Goal: Task Accomplishment & Management: Complete application form

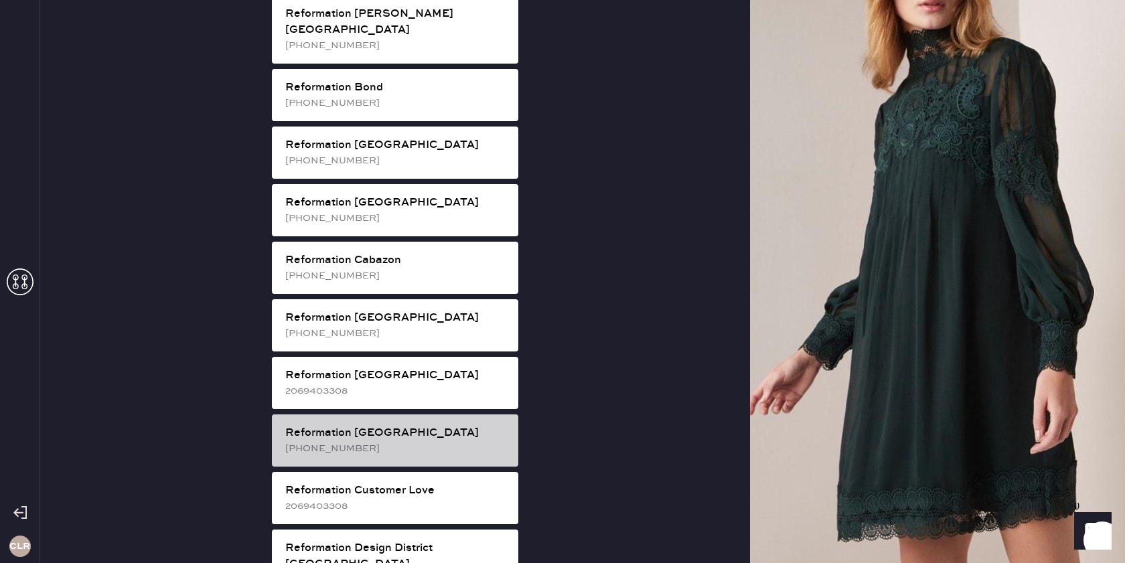
scroll to position [253, 0]
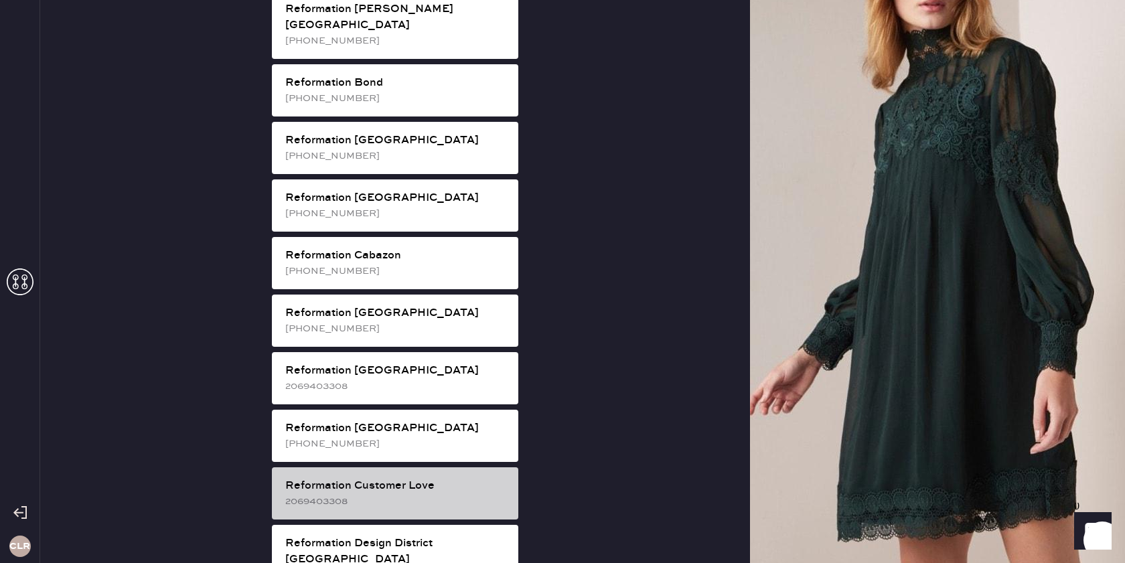
click at [427, 478] on div "Reformation Customer Love" at bounding box center [396, 486] width 222 height 16
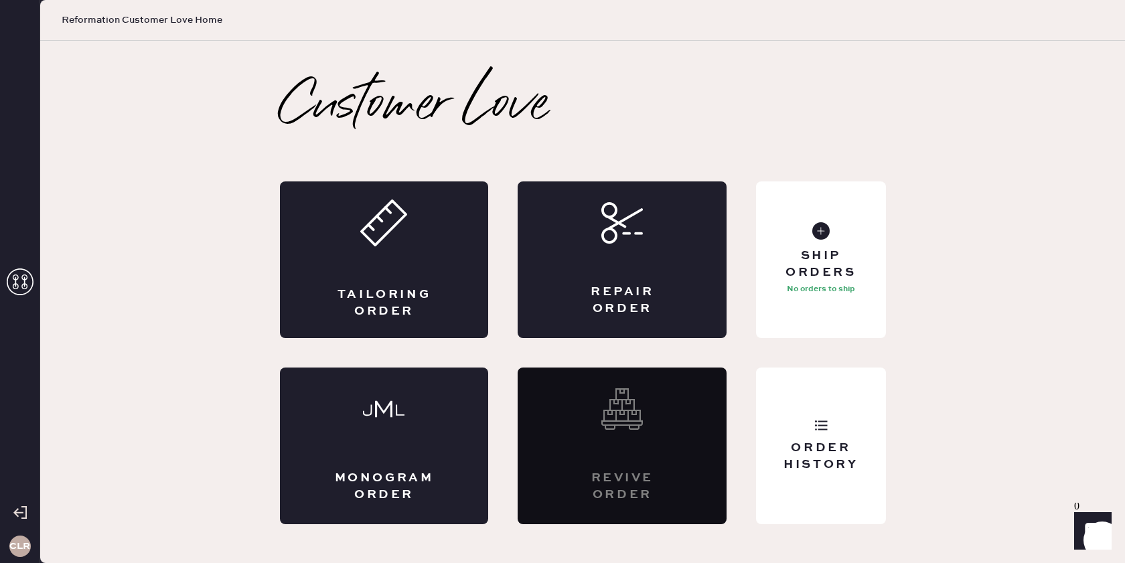
scroll to position [0, 0]
click at [611, 271] on div "Repair Order" at bounding box center [622, 259] width 209 height 157
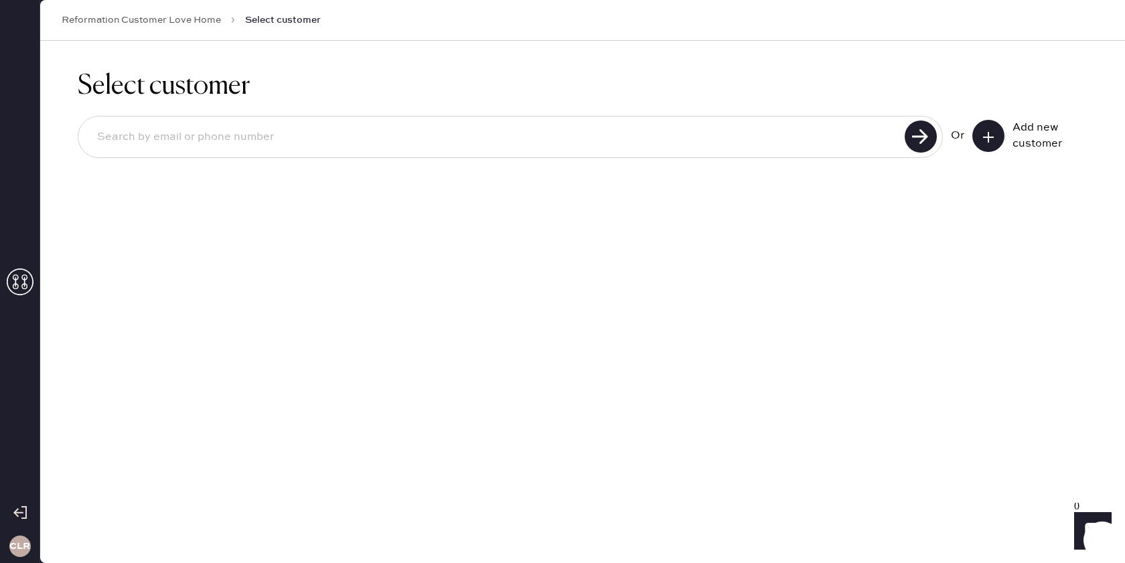
click at [535, 136] on input at bounding box center [493, 137] width 814 height 31
paste input "[PERSON_NAME][EMAIL_ADDRESS][PERSON_NAME][DOMAIN_NAME]"
type input "[PERSON_NAME][EMAIL_ADDRESS][PERSON_NAME][DOMAIN_NAME]"
click at [918, 142] on use at bounding box center [921, 137] width 32 height 32
click at [985, 131] on icon at bounding box center [988, 137] width 13 height 13
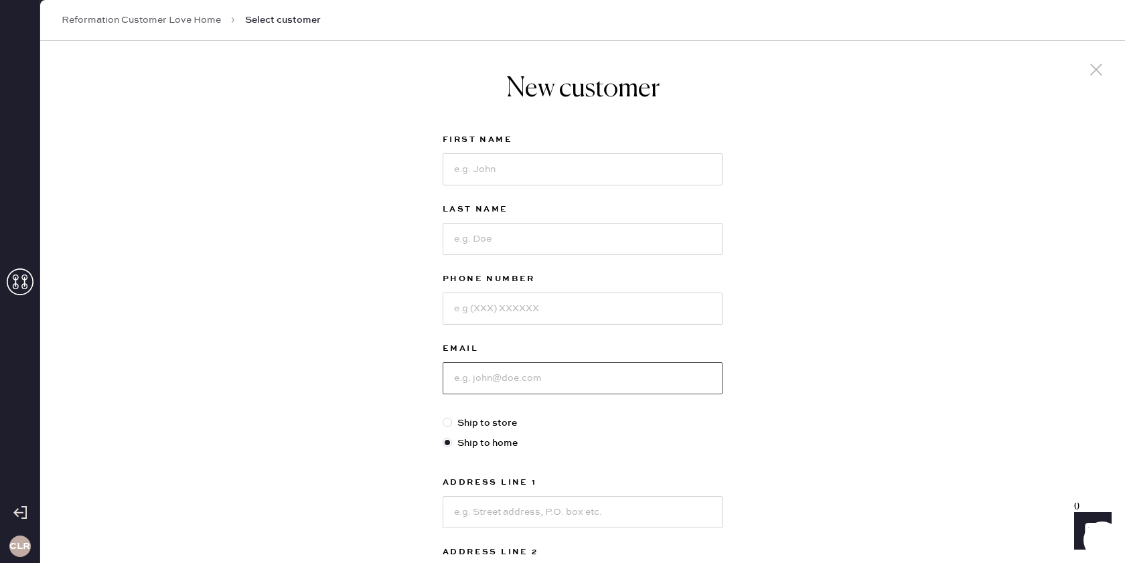
click at [578, 378] on input at bounding box center [583, 378] width 280 height 32
paste input "[PERSON_NAME][EMAIL_ADDRESS][PERSON_NAME][DOMAIN_NAME]"
type input "[PERSON_NAME][EMAIL_ADDRESS][PERSON_NAME][DOMAIN_NAME]"
click at [520, 170] on input at bounding box center [583, 169] width 280 height 32
type input "[PERSON_NAME]"
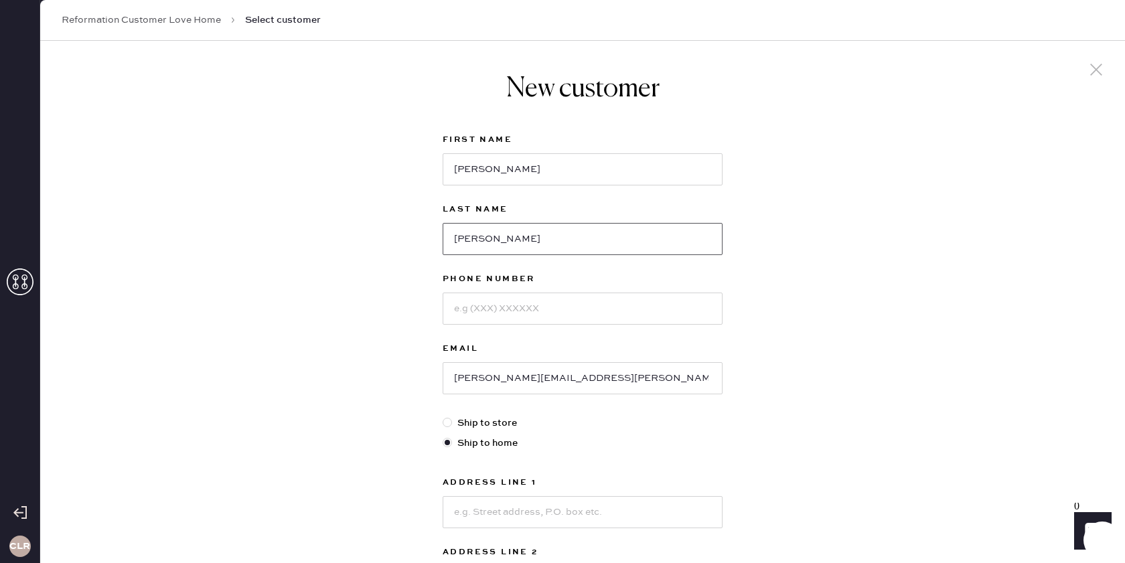
type input "[PERSON_NAME]"
click at [555, 311] on input at bounding box center [583, 309] width 280 height 32
paste input "[PHONE_NUMBER]"
type input "[PHONE_NUMBER]"
click at [555, 347] on label "Email" at bounding box center [583, 349] width 280 height 16
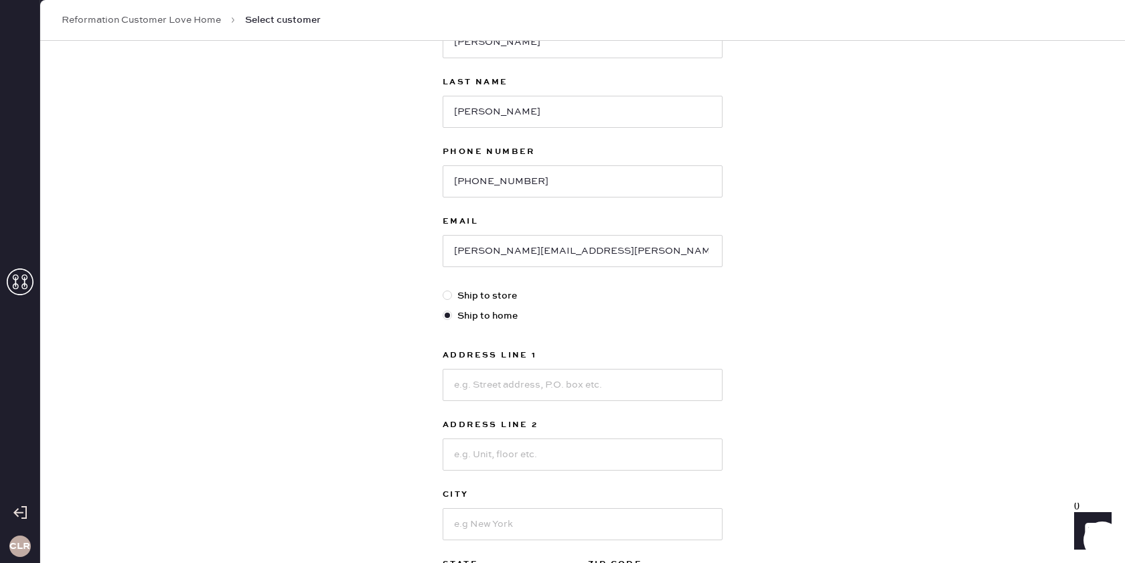
scroll to position [136, 0]
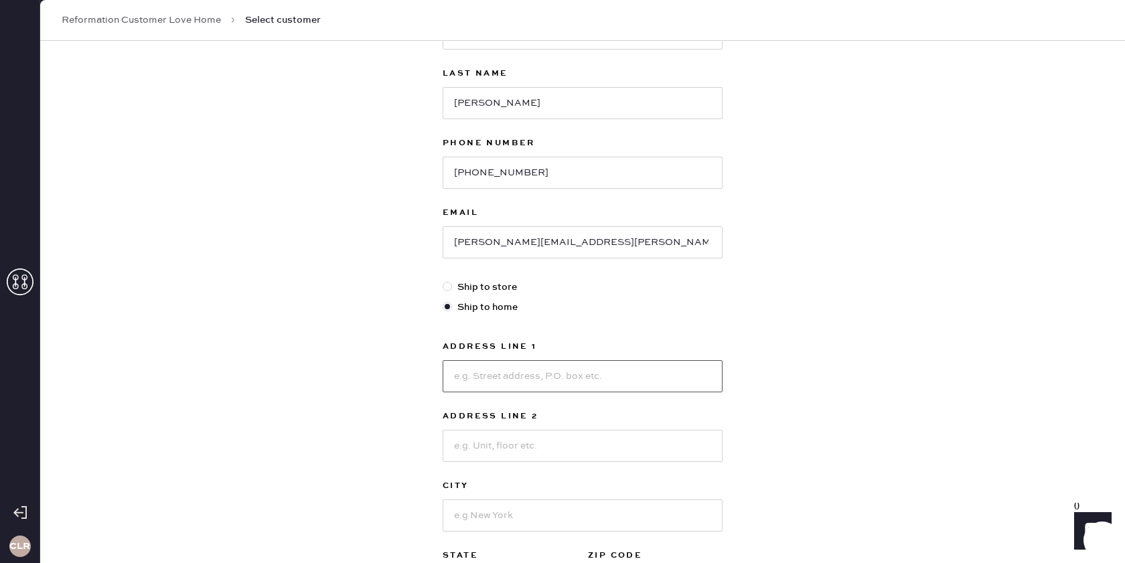
click at [620, 370] on input at bounding box center [583, 376] width 280 height 32
paste input "[STREET_ADDRESS]"
type input "[STREET_ADDRESS]"
click at [528, 453] on input at bounding box center [583, 446] width 280 height 32
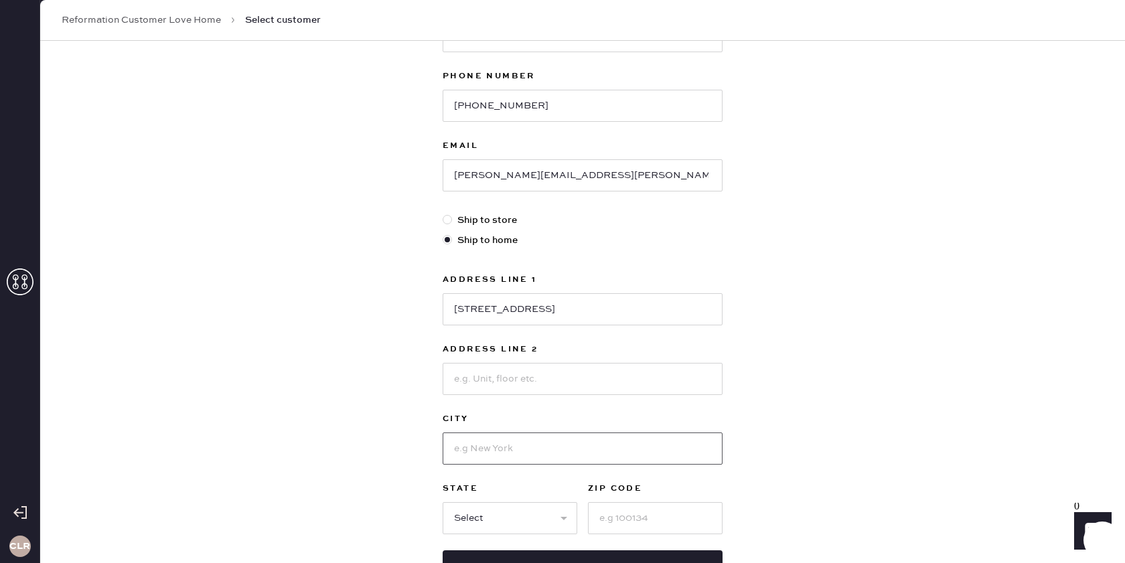
click at [531, 443] on input at bounding box center [583, 449] width 280 height 32
paste input "[GEOGRAPHIC_DATA]"
type input "[GEOGRAPHIC_DATA]"
click at [521, 513] on select "Select AK AL AR AZ CA CO CT [GEOGRAPHIC_DATA] DE FL [GEOGRAPHIC_DATA] HI [GEOGR…" at bounding box center [510, 518] width 135 height 32
select select "CT"
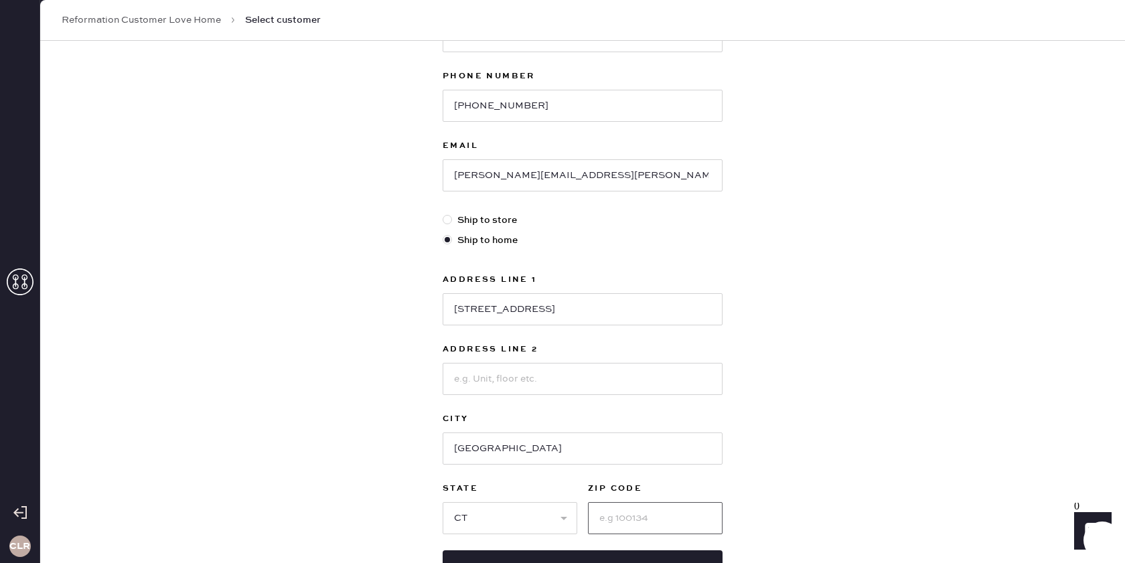
click at [622, 519] on input at bounding box center [655, 518] width 135 height 32
click at [609, 520] on input at bounding box center [655, 518] width 135 height 32
paste input "06878"
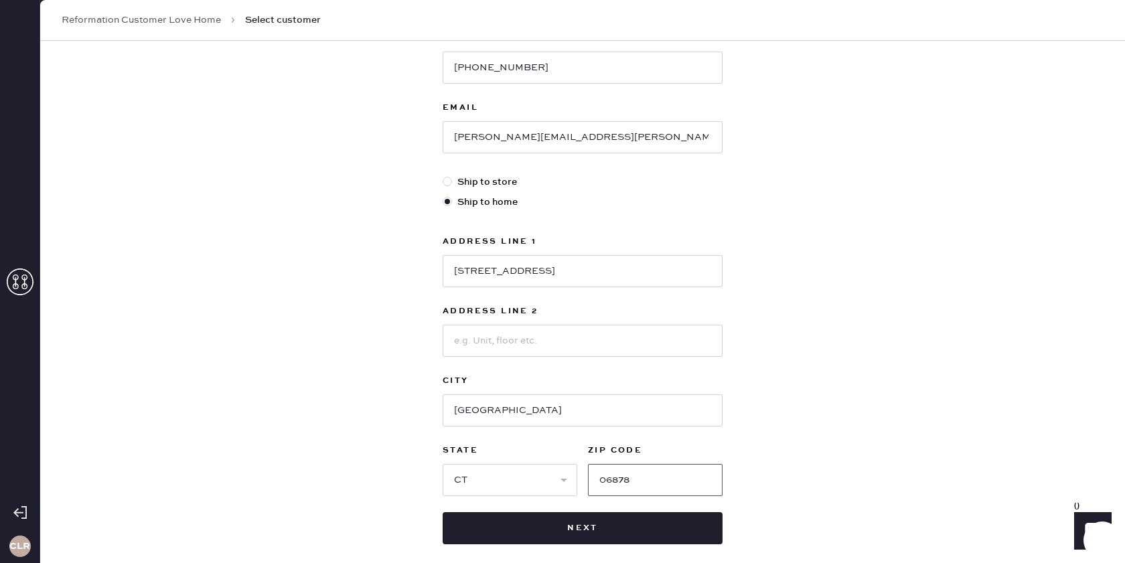
type input "06878"
click at [826, 506] on div "New customer First Name [PERSON_NAME] Last Name [PERSON_NAME] Phone Number [PHO…" at bounding box center [582, 215] width 1085 height 830
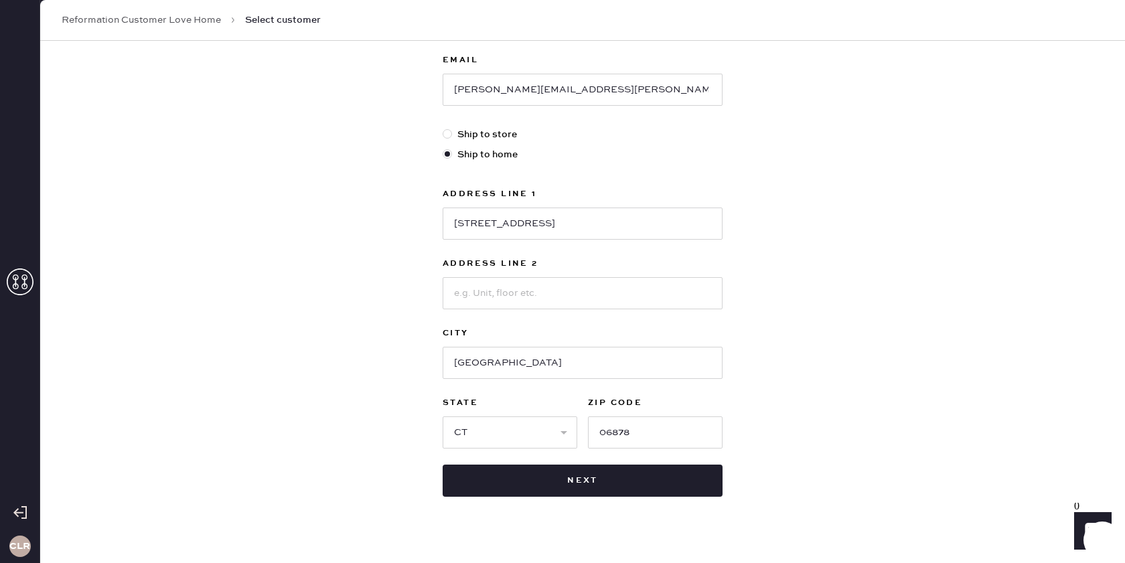
scroll to position [308, 0]
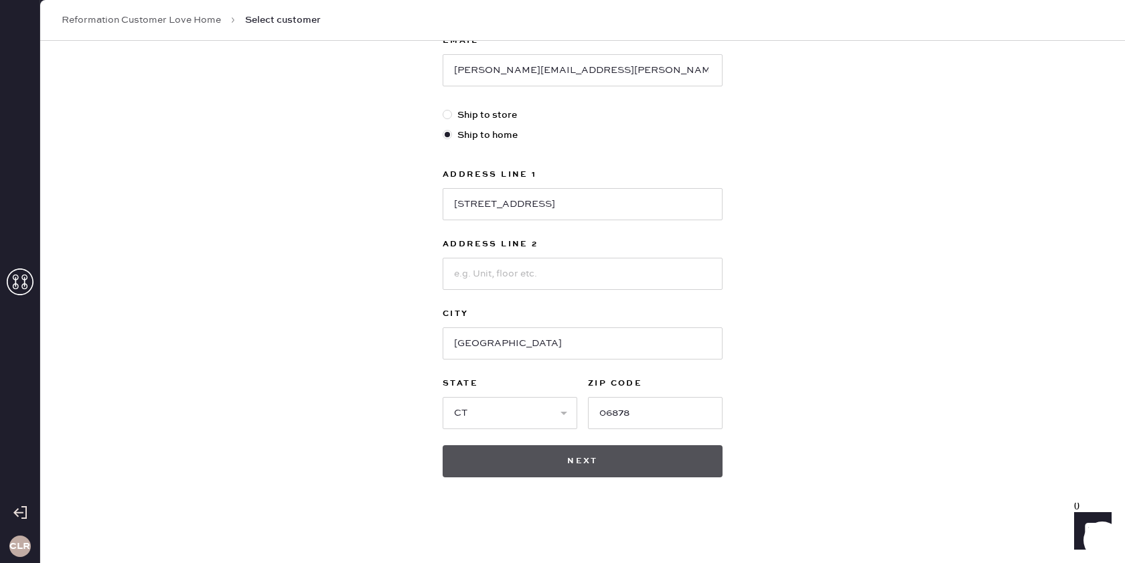
click at [589, 465] on button "Next" at bounding box center [583, 461] width 280 height 32
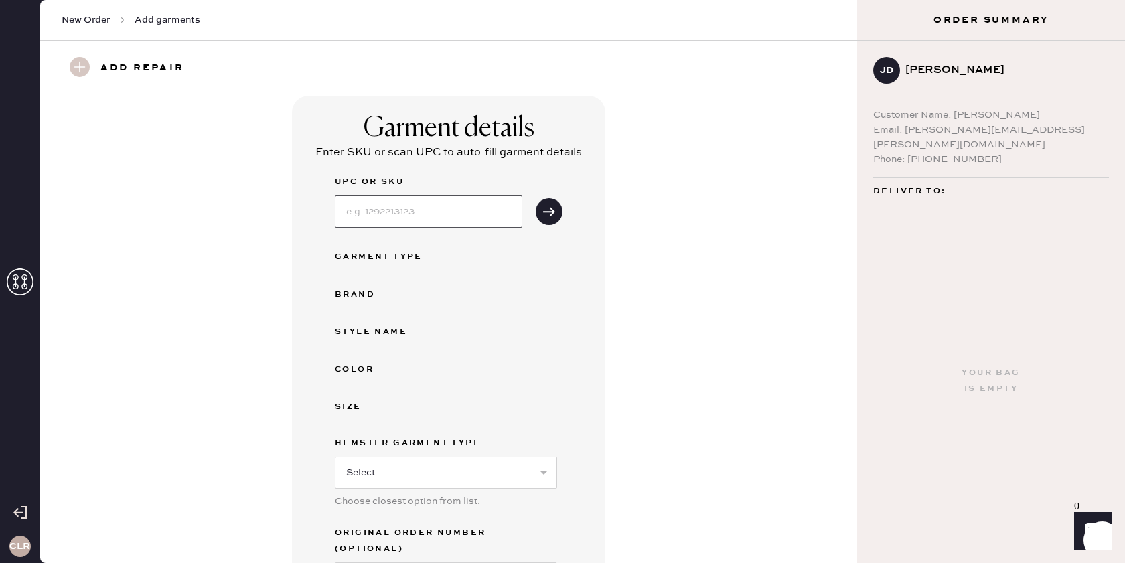
click at [435, 218] on input at bounding box center [429, 212] width 188 height 32
paste input "1318061DSQ006"
type input "1318061DSQ006"
click at [544, 206] on icon "submit" at bounding box center [548, 211] width 13 height 13
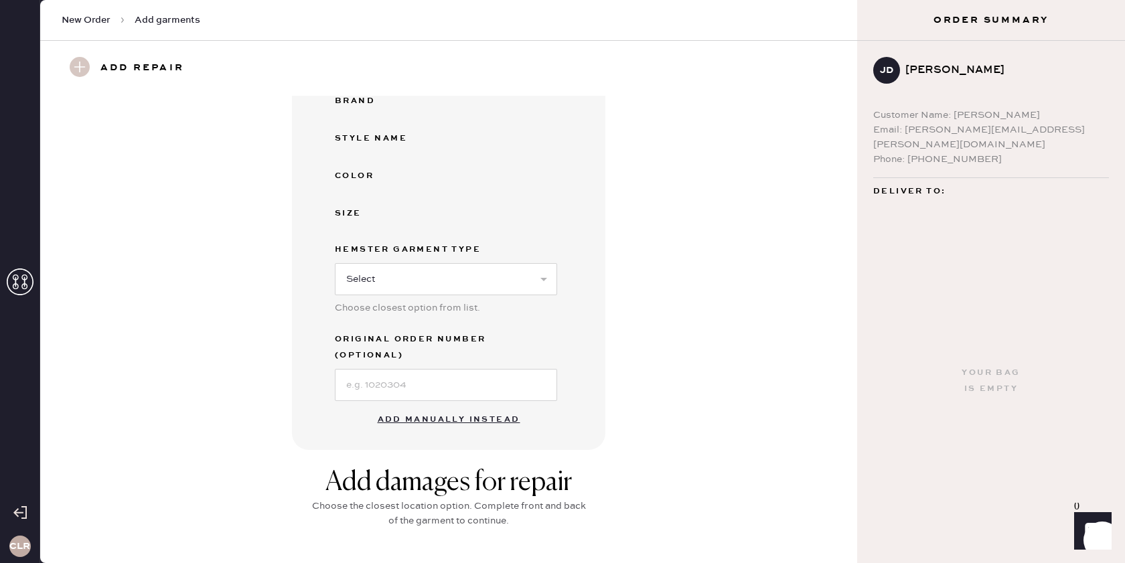
scroll to position [287, 0]
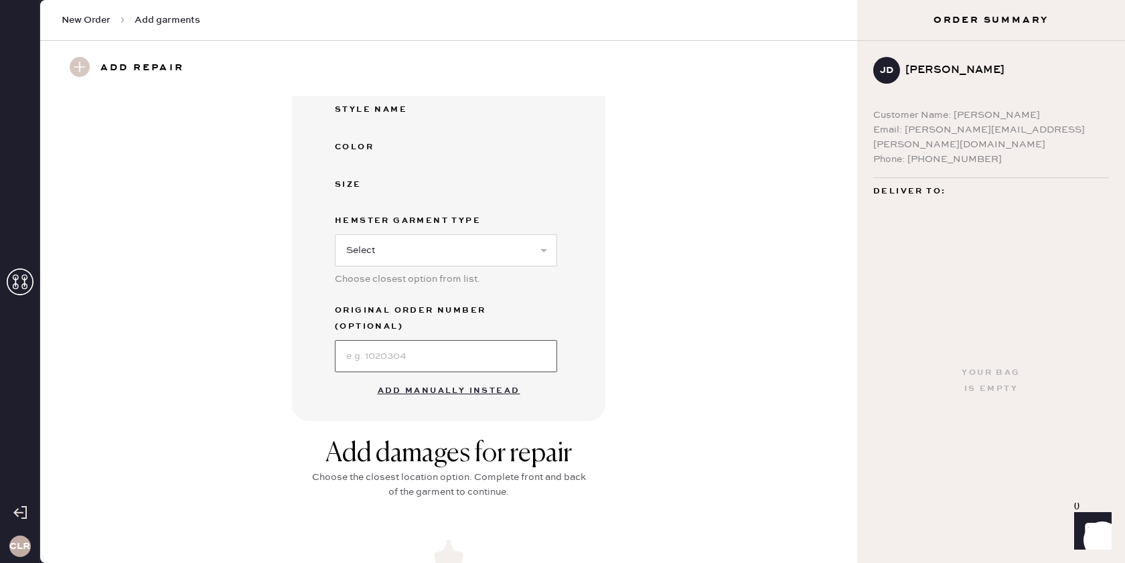
click at [431, 340] on input at bounding box center [446, 356] width 222 height 32
paste input "S26818033"
type input "S26818033"
click at [442, 378] on button "Add manually instead" at bounding box center [449, 391] width 159 height 27
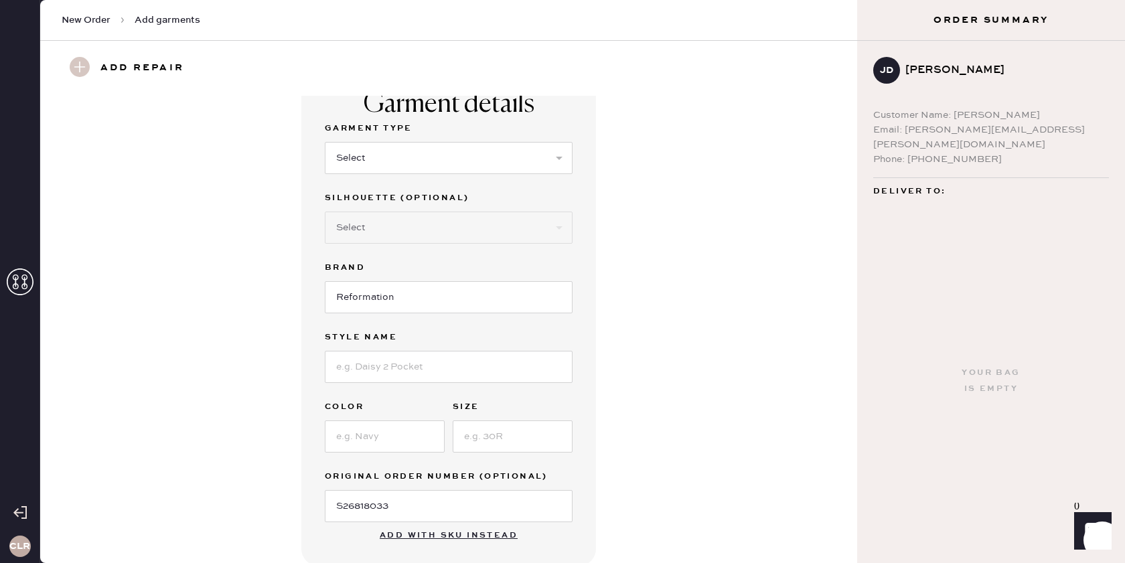
scroll to position [0, 0]
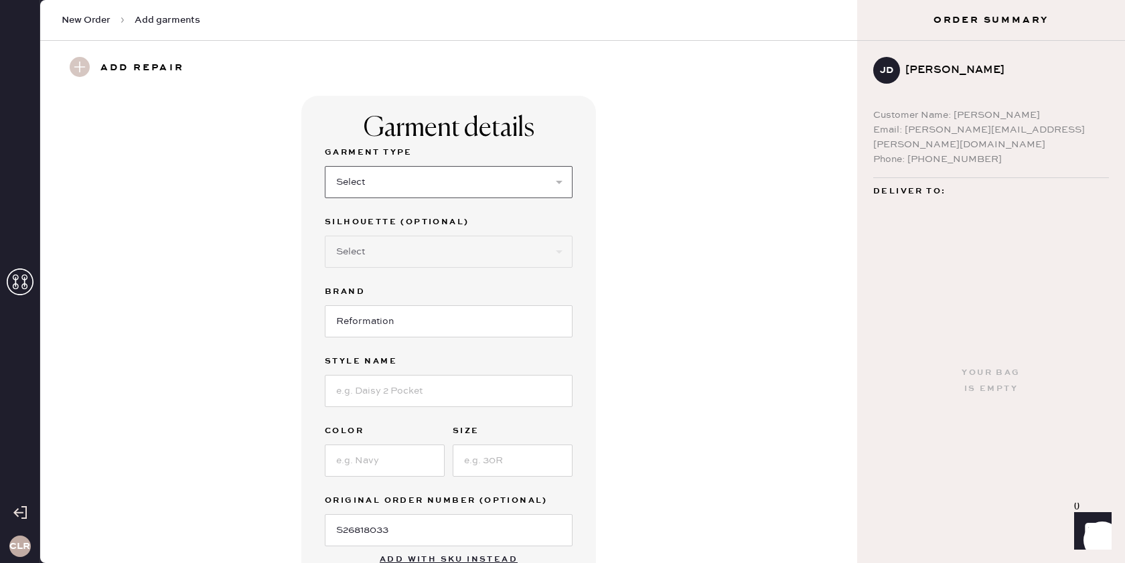
click at [467, 188] on select "Select Basic Skirt Jeans Leggings Pants Shorts Basic Sleeved Dress Basic Sleeve…" at bounding box center [449, 182] width 248 height 32
select select "15"
click at [442, 250] on select "Select Crop top Full Length Other" at bounding box center [449, 252] width 248 height 32
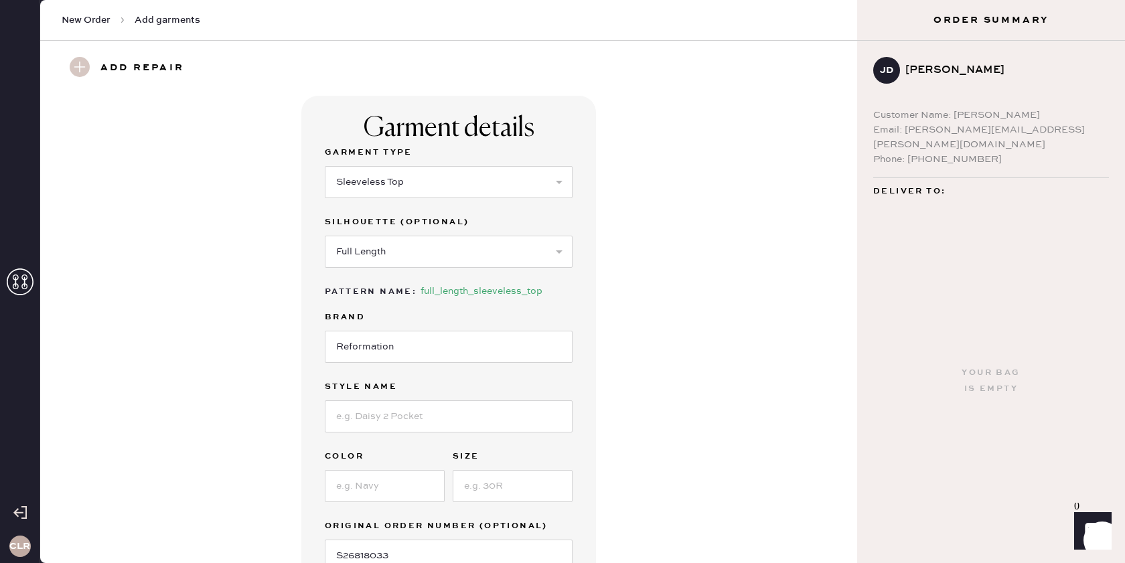
click at [435, 329] on div "Reformation" at bounding box center [449, 345] width 248 height 35
click at [449, 425] on input at bounding box center [449, 417] width 248 height 32
click at [412, 252] on select "Select Crop top Full Length Other" at bounding box center [449, 252] width 248 height 32
select select "70"
click at [467, 411] on input at bounding box center [449, 417] width 248 height 32
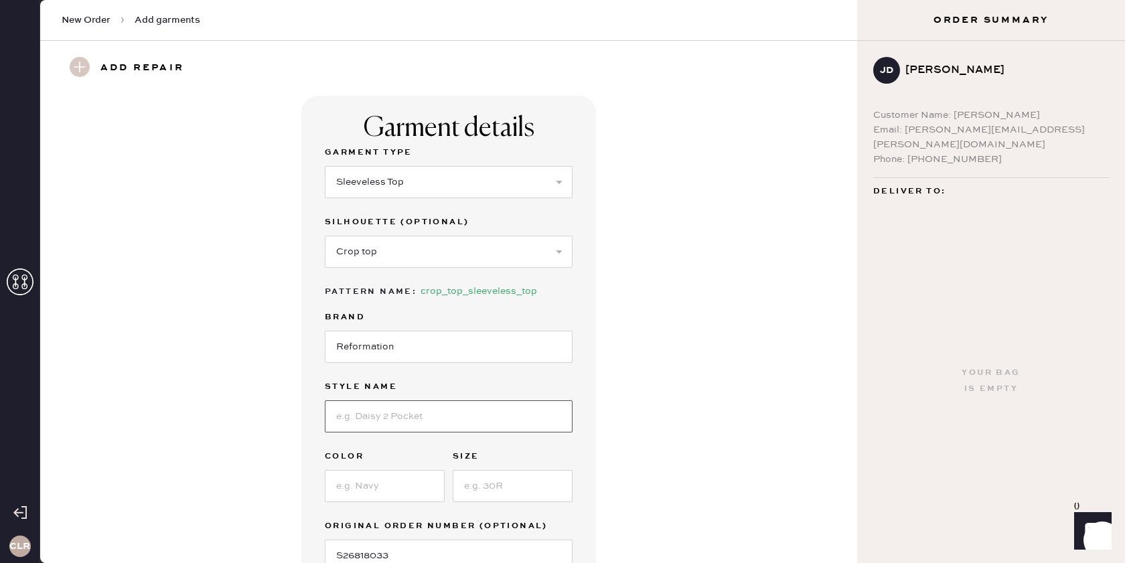
paste input "Dolce Top"
type input "Dolce Top"
click at [400, 482] on input at bounding box center [385, 486] width 120 height 32
paste input "Discotheque"
type input "Discotheque"
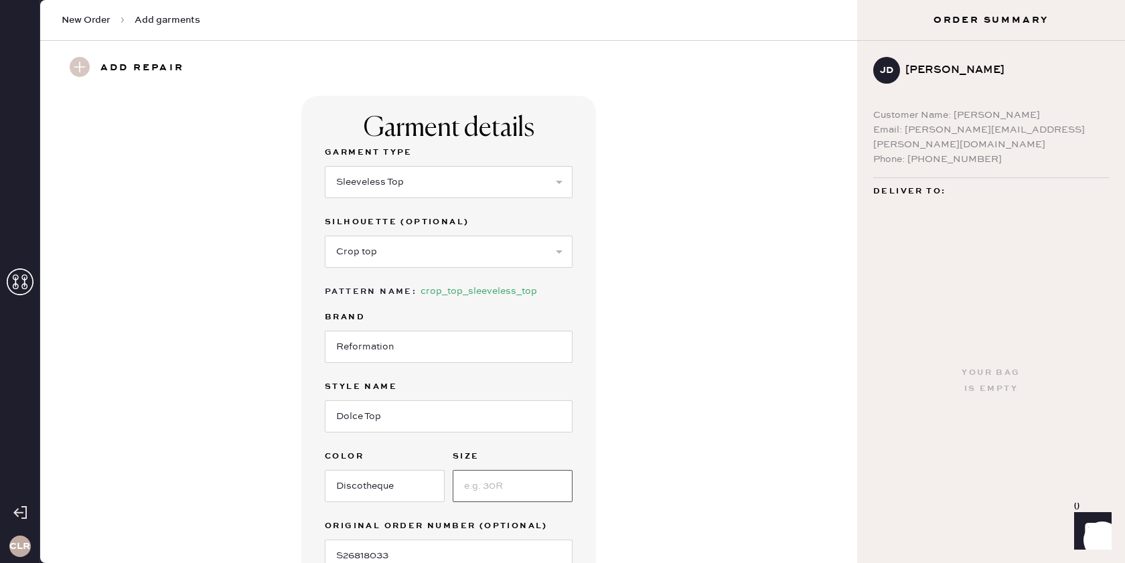
click at [517, 483] on input at bounding box center [513, 486] width 120 height 32
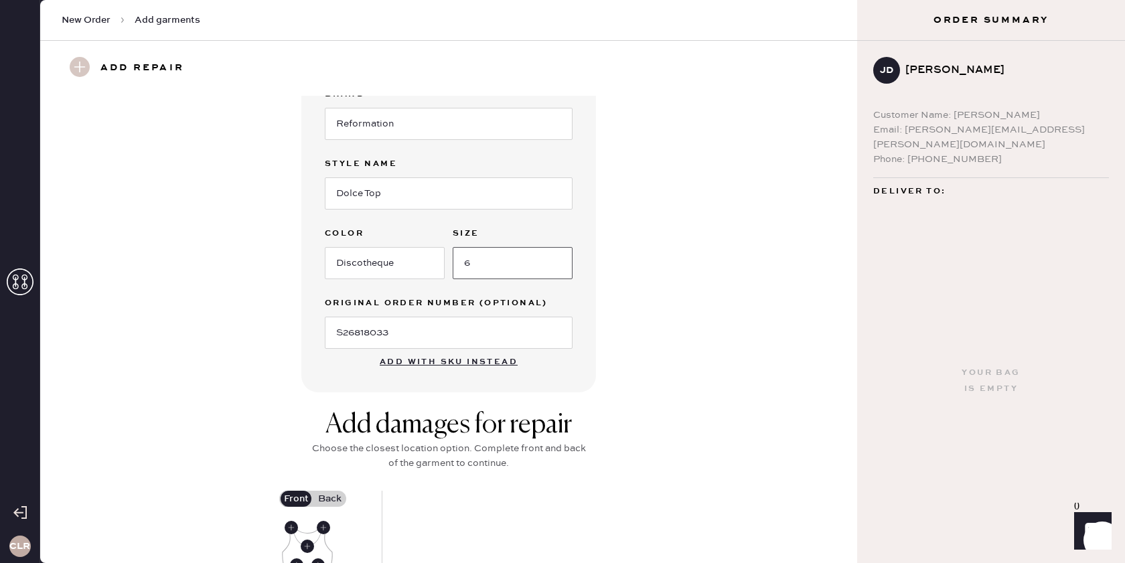
scroll to position [371, 0]
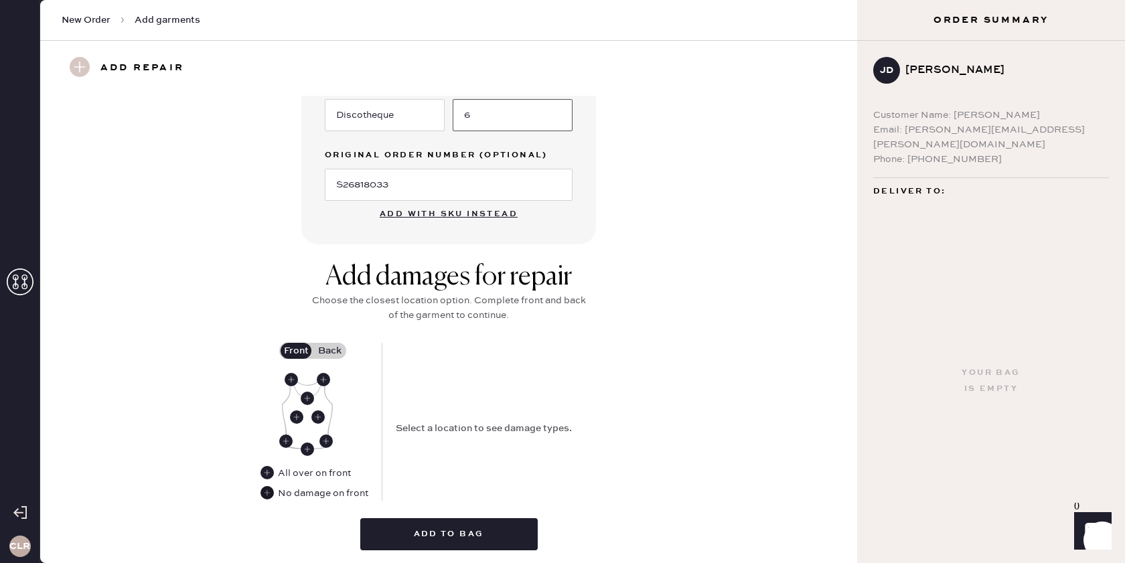
type input "6"
click at [266, 494] on use at bounding box center [267, 492] width 13 height 13
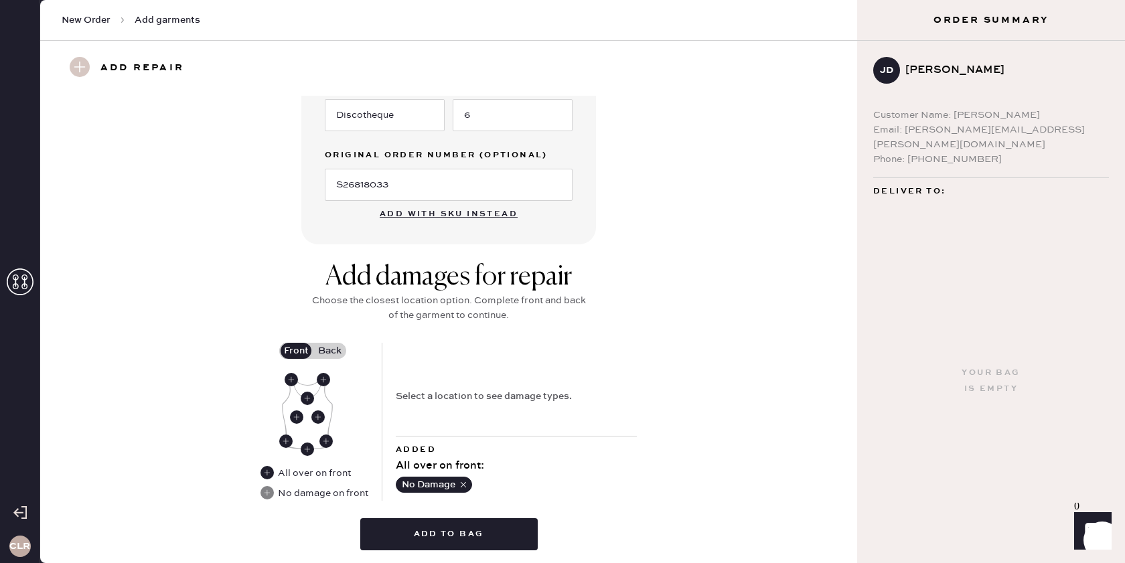
click at [332, 349] on label "Back" at bounding box center [329, 351] width 33 height 16
click at [330, 351] on input "Back" at bounding box center [330, 351] width 0 height 0
click at [307, 384] on use at bounding box center [307, 387] width 13 height 13
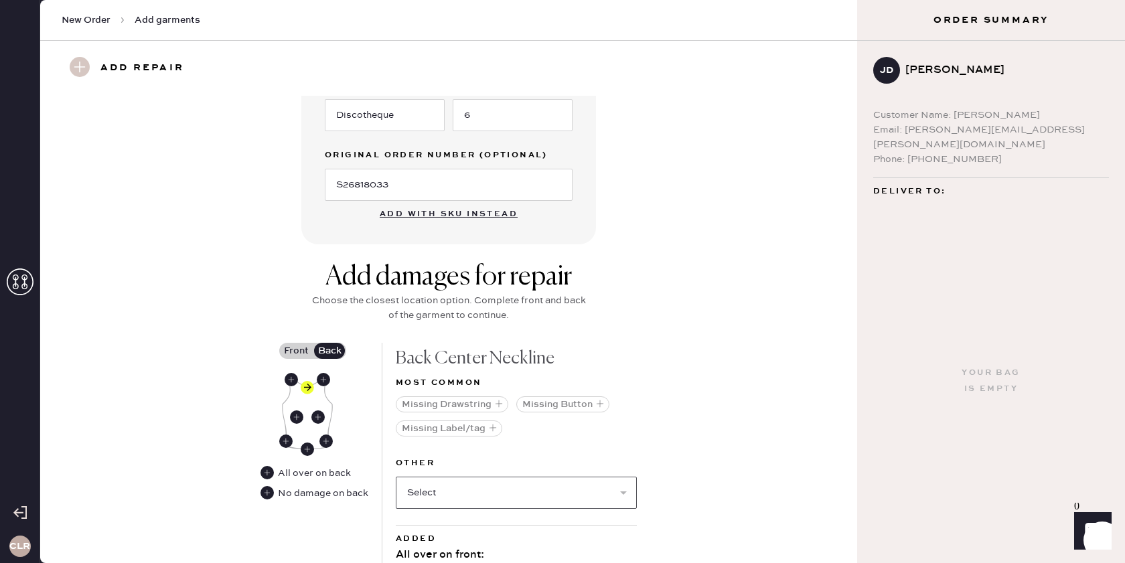
click at [474, 500] on select "Select Broken / Ripped Hem Broken Beads Broken Belt Loop Broken Button Broken C…" at bounding box center [516, 493] width 241 height 32
select select "1495"
click at [301, 449] on use at bounding box center [307, 449] width 13 height 13
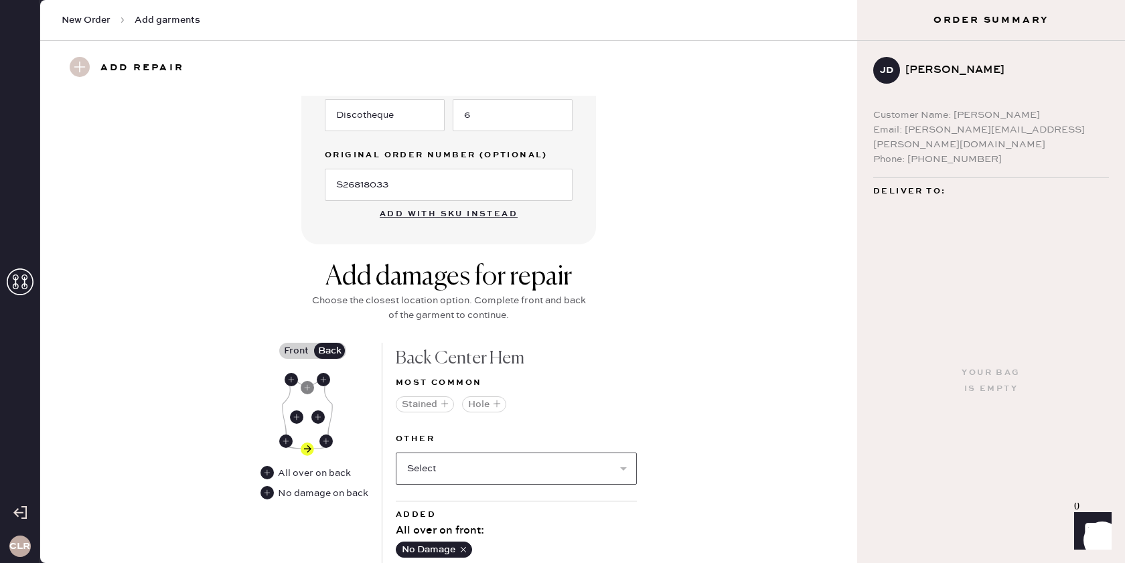
click at [425, 473] on select "Select Broken / Ripped Hem Broken Beads Broken Belt Loop Broken Button Broken C…" at bounding box center [516, 469] width 241 height 32
select select "1495"
select select
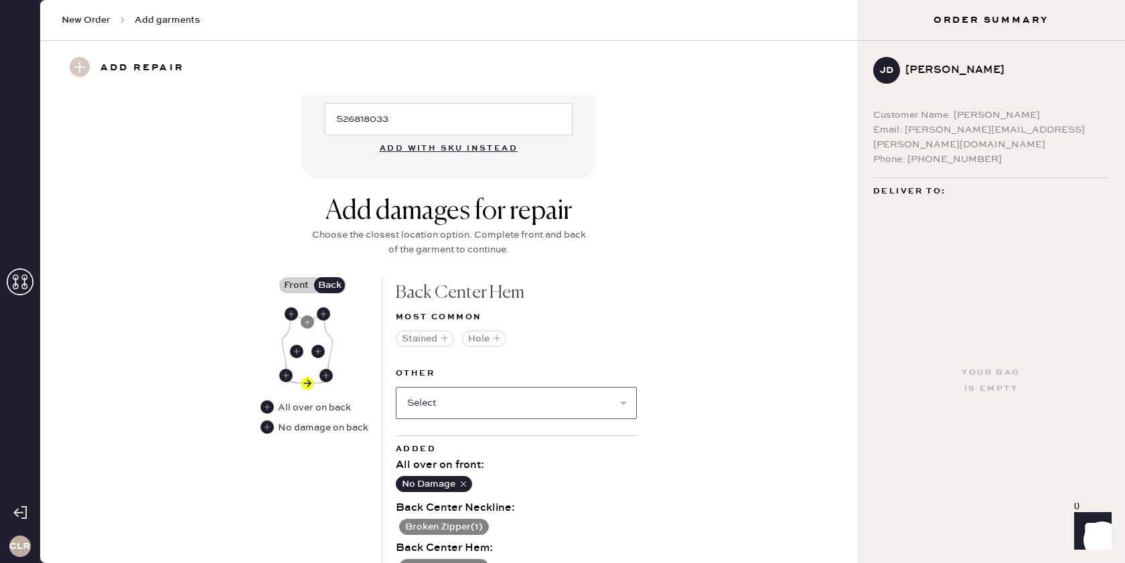
scroll to position [562, 0]
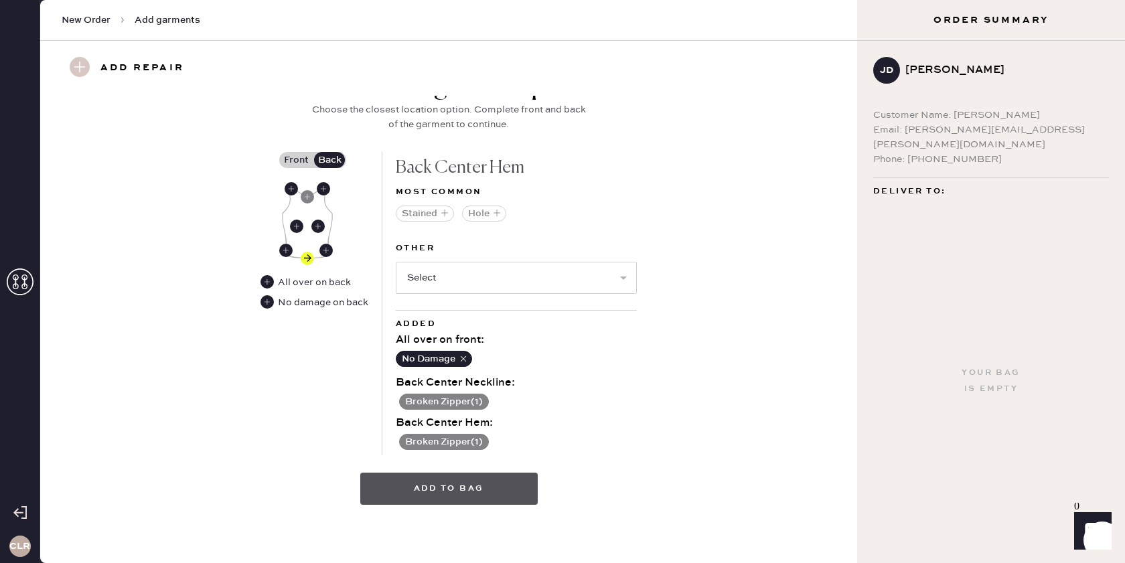
click at [442, 482] on button "Add to bag" at bounding box center [448, 489] width 177 height 32
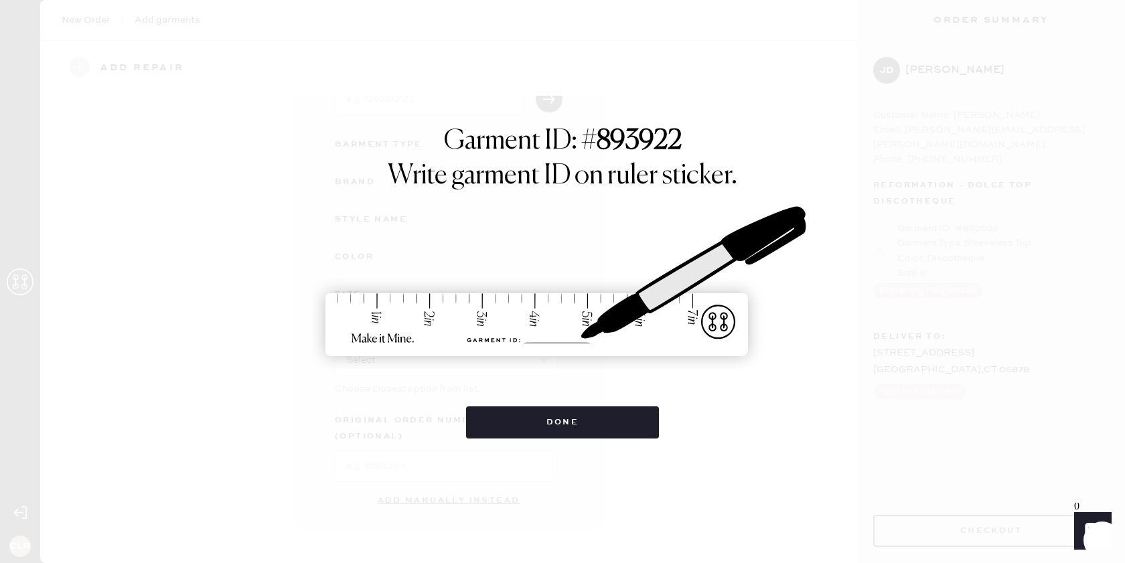
scroll to position [96, 0]
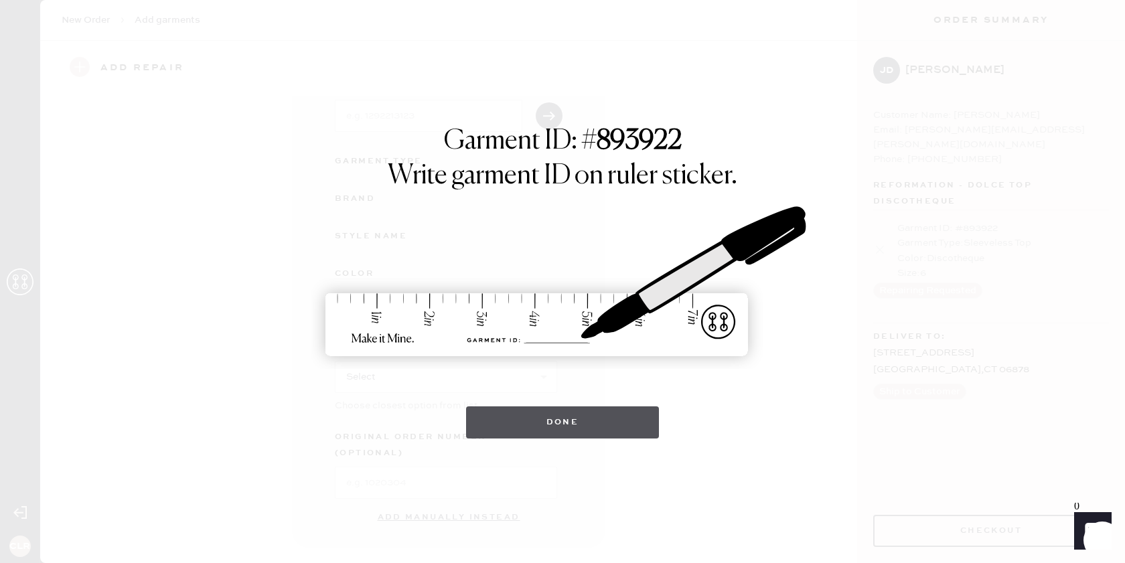
click at [565, 433] on button "Done" at bounding box center [563, 423] width 194 height 32
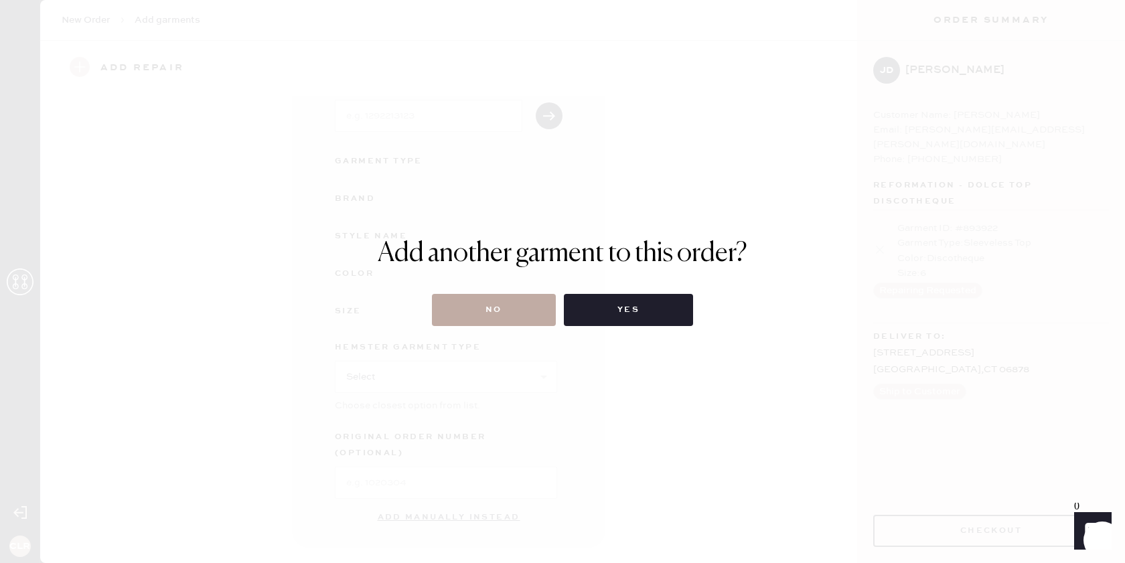
click at [487, 318] on button "No" at bounding box center [494, 310] width 124 height 32
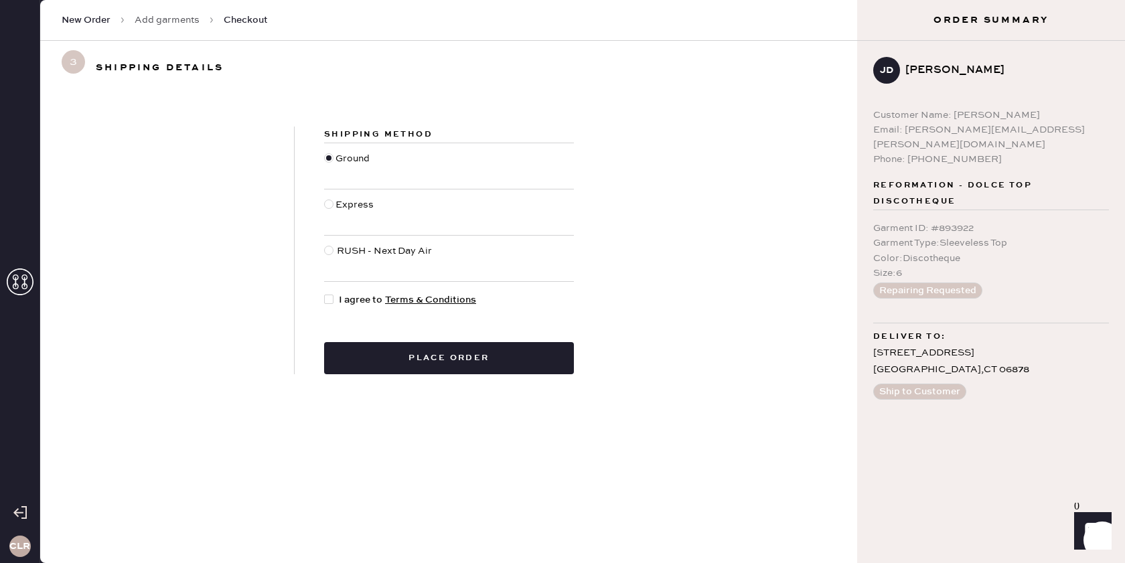
click at [330, 299] on div at bounding box center [328, 299] width 9 height 9
click at [325, 293] on input "I agree to Terms & Conditions" at bounding box center [324, 293] width 1 height 1
checkbox input "true"
click at [410, 368] on button "Place order" at bounding box center [449, 358] width 250 height 32
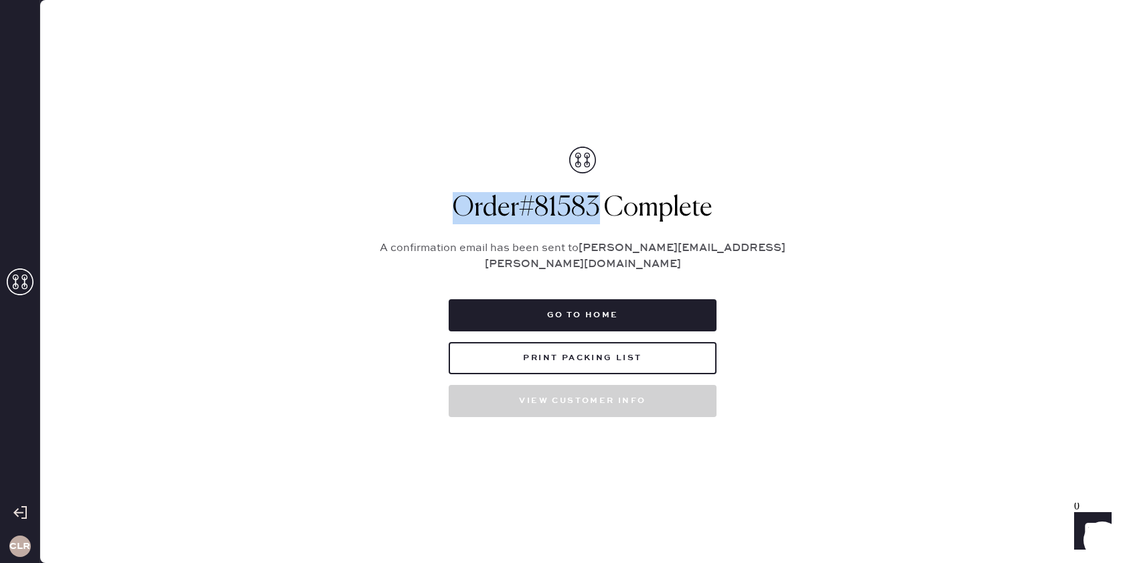
drag, startPoint x: 595, startPoint y: 216, endPoint x: 456, endPoint y: 214, distance: 139.3
click at [456, 214] on h1 "Order # 81583 Complete" at bounding box center [582, 208] width 435 height 32
copy h1 "Order # 81583"
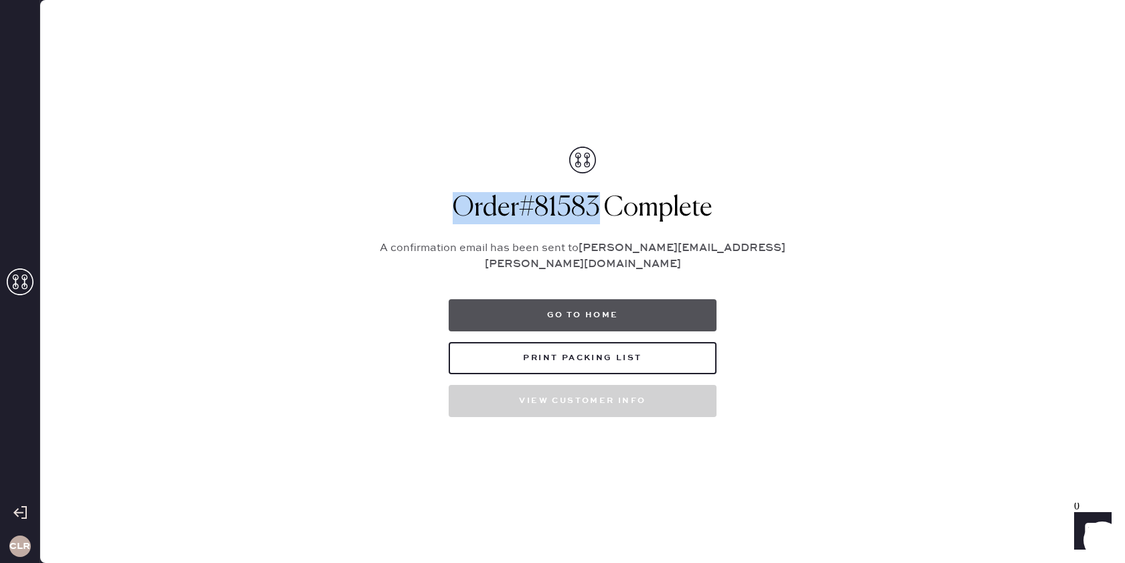
click at [577, 305] on button "Go to home" at bounding box center [583, 315] width 268 height 32
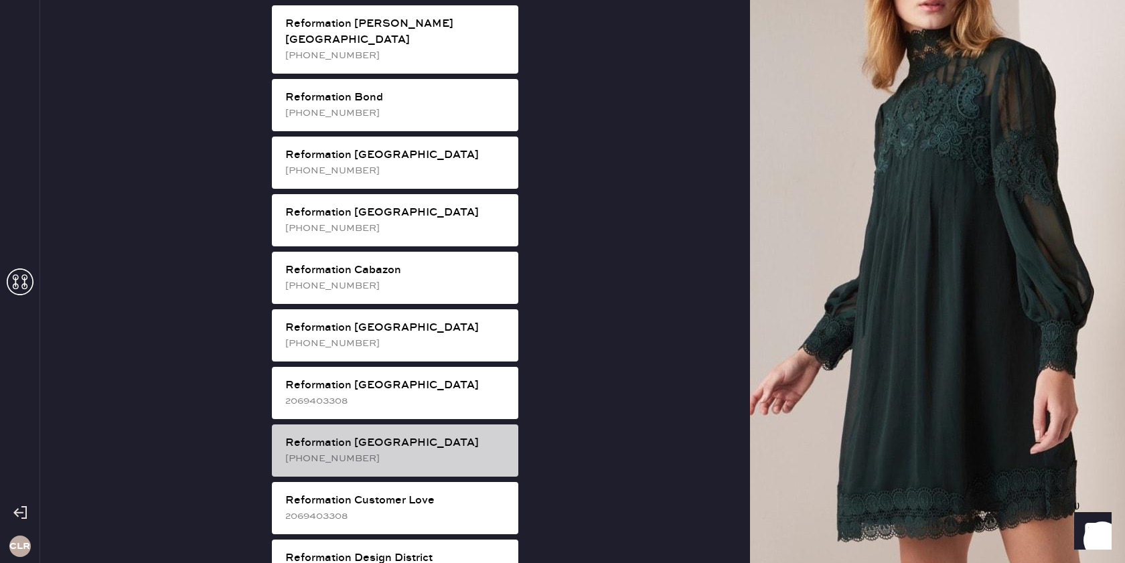
scroll to position [244, 0]
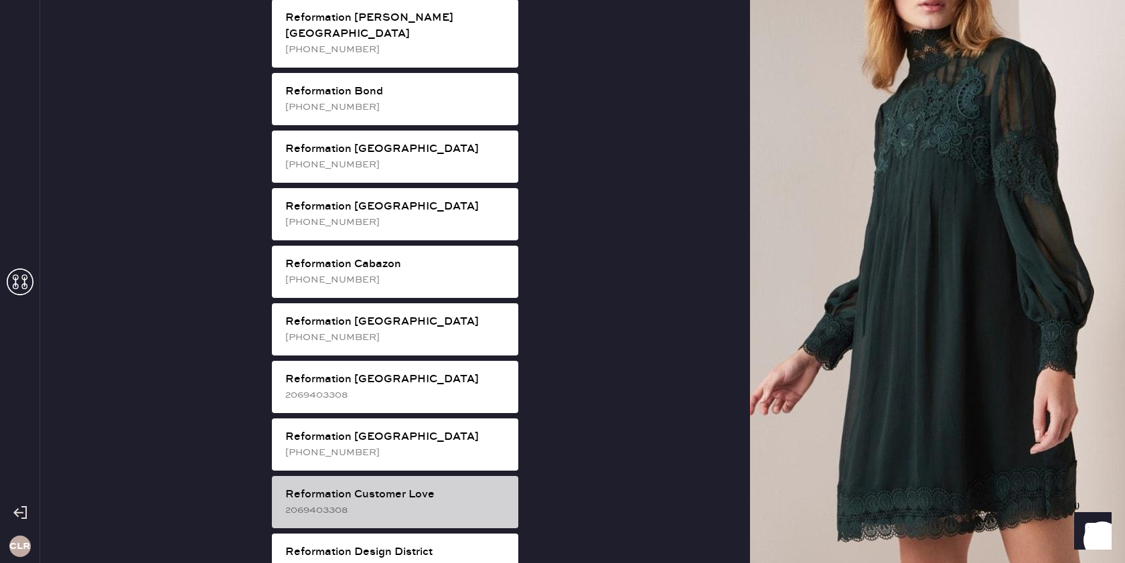
click at [428, 487] on div "Reformation Customer Love" at bounding box center [396, 495] width 222 height 16
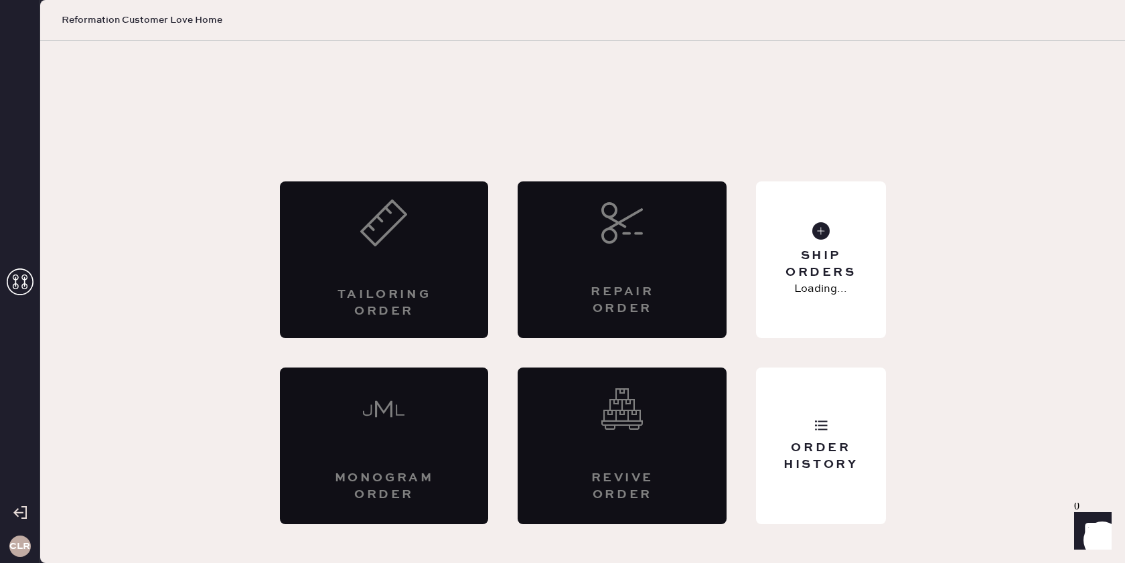
scroll to position [0, 0]
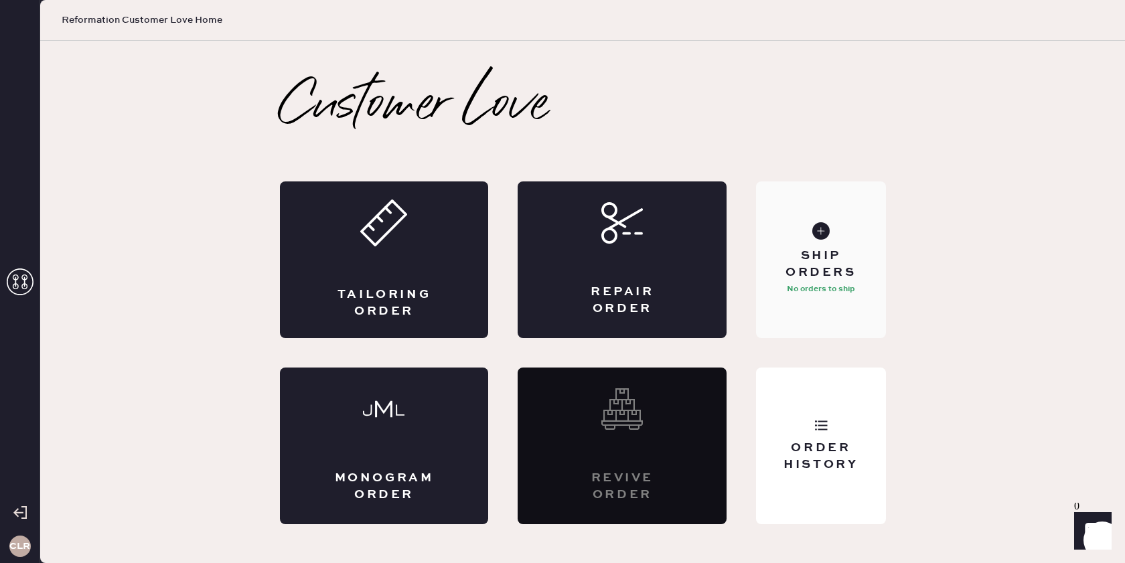
click at [816, 299] on div "Ship Orders No orders to ship" at bounding box center [820, 259] width 129 height 157
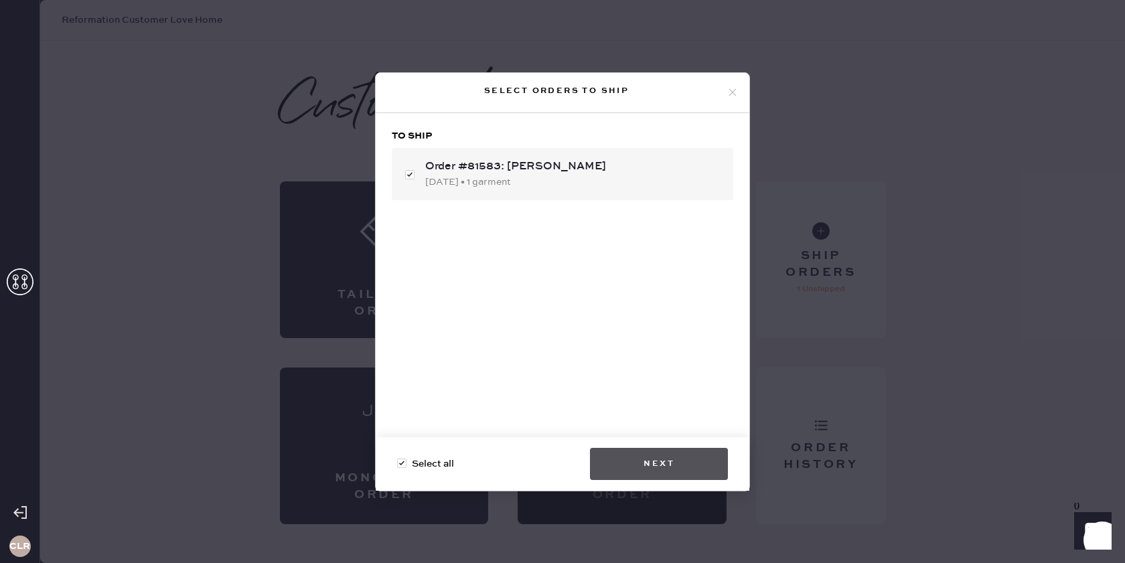
click at [644, 458] on button "Next" at bounding box center [659, 464] width 138 height 32
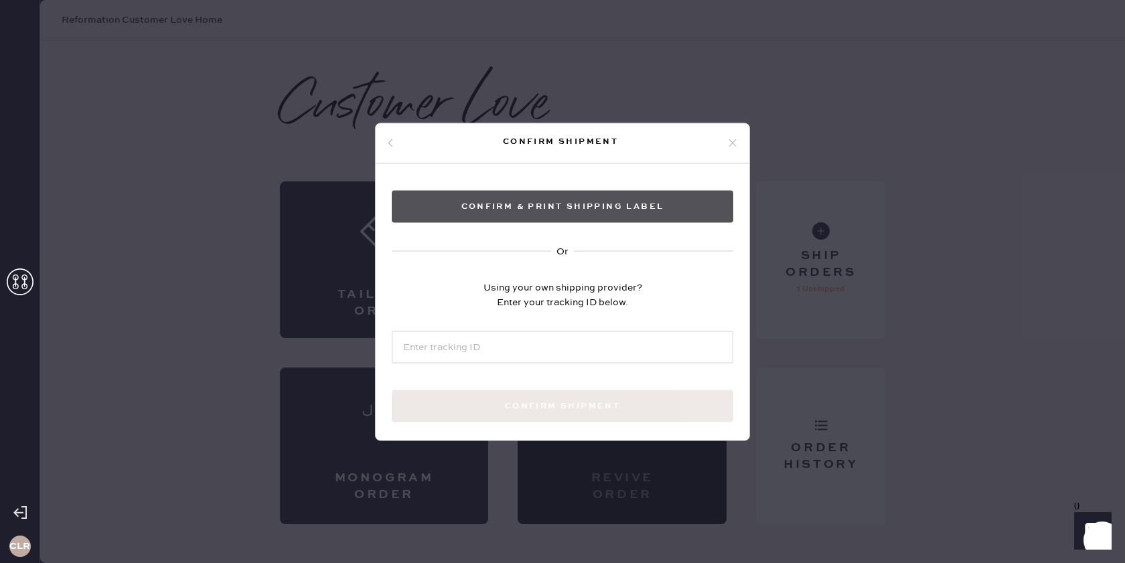
click at [621, 204] on button "Confirm & Print shipping label" at bounding box center [563, 206] width 342 height 32
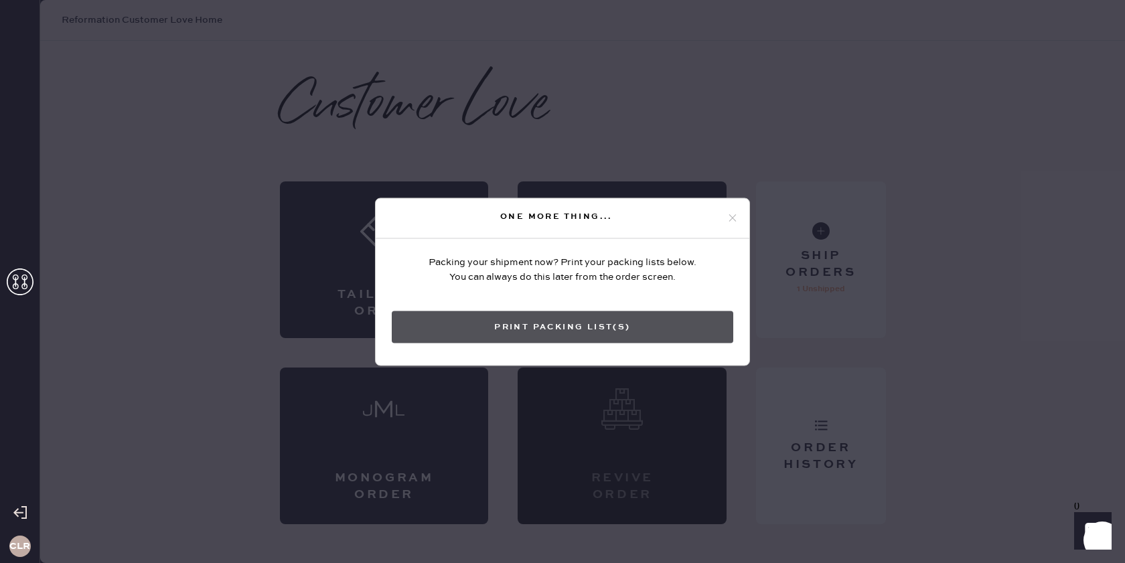
click at [558, 318] on button "Print Packing List(s)" at bounding box center [563, 327] width 342 height 32
